Goal: Find specific page/section: Locate a particular part of the current website

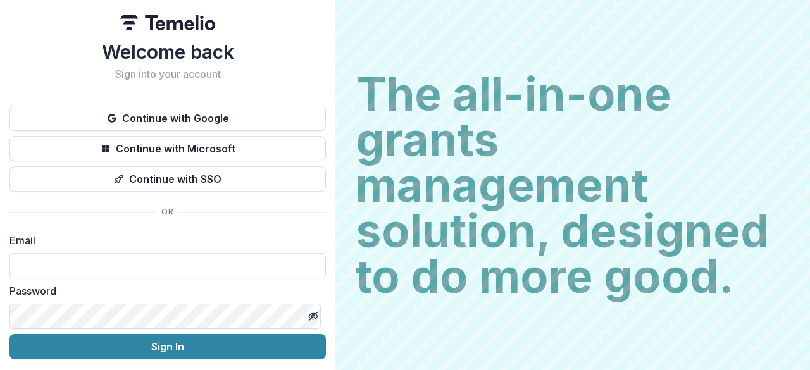
click at [124, 251] on div "Email" at bounding box center [167, 256] width 316 height 46
click at [130, 254] on input at bounding box center [167, 265] width 316 height 25
type input "**********"
click at [9, 334] on button "Sign In" at bounding box center [167, 346] width 316 height 25
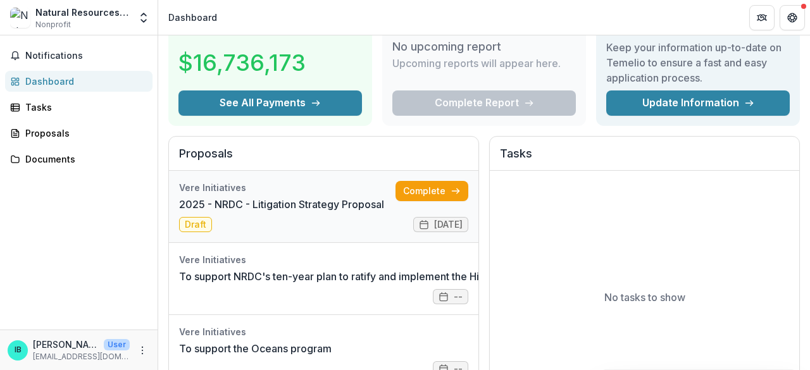
scroll to position [63, 0]
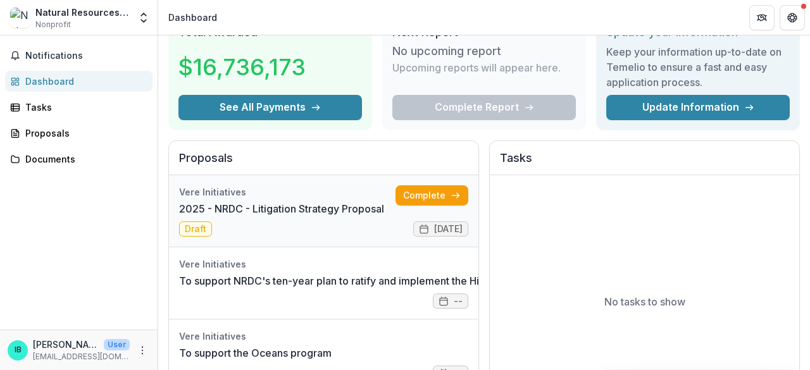
click at [287, 206] on link "2025 - NRDC - Litigation Strategy Proposal" at bounding box center [281, 208] width 205 height 15
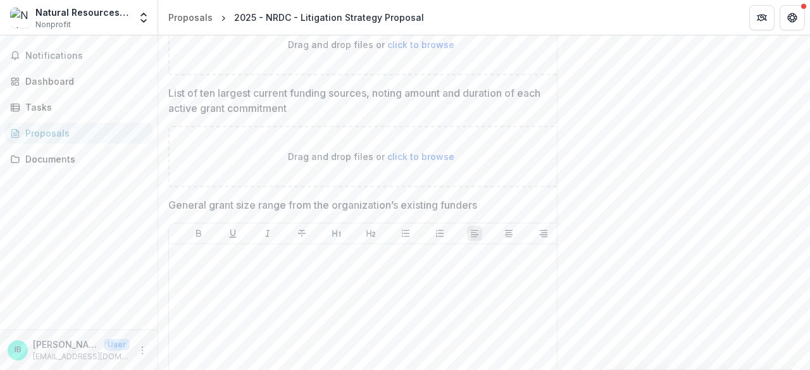
scroll to position [1012, 0]
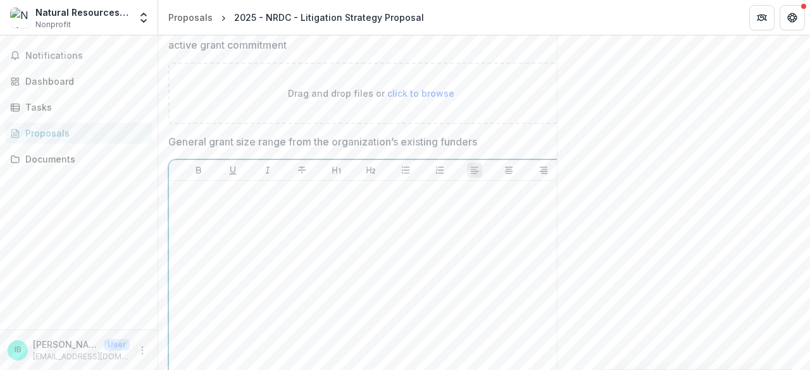
click at [209, 199] on div at bounding box center [371, 281] width 394 height 190
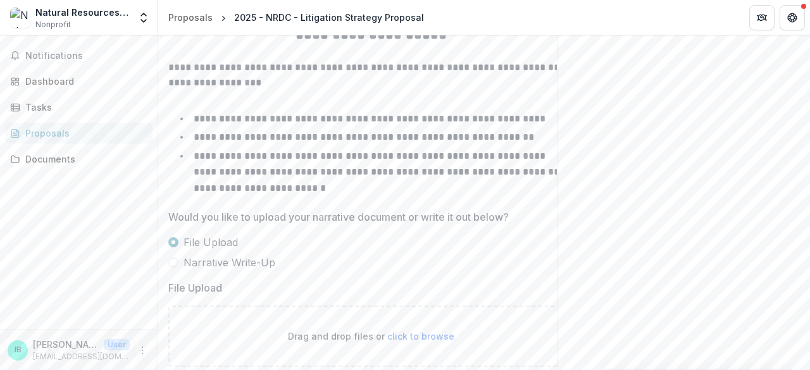
scroll to position [1444, 0]
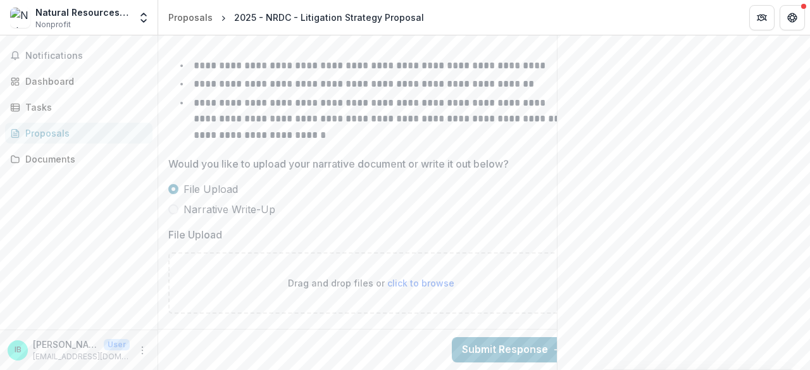
click at [214, 202] on span "Narrative Write-Up" at bounding box center [229, 209] width 92 height 15
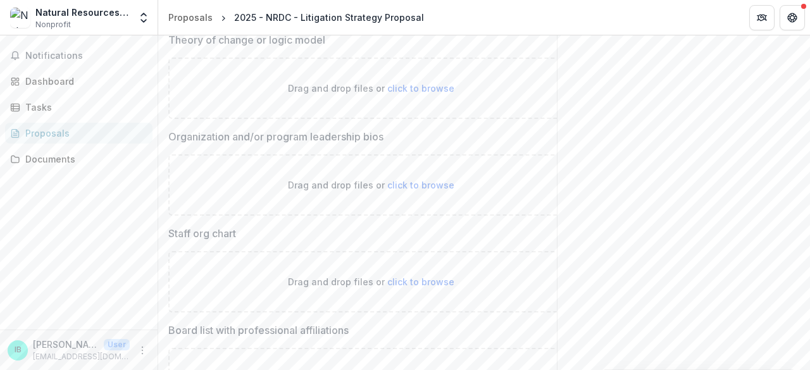
scroll to position [696, 0]
